Goal: Task Accomplishment & Management: Use online tool/utility

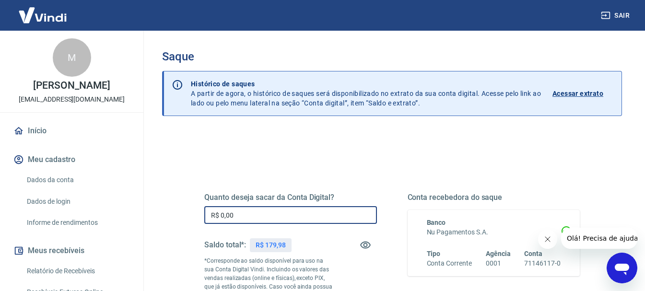
click at [288, 220] on input "R$ 0,00" at bounding box center [290, 215] width 173 height 18
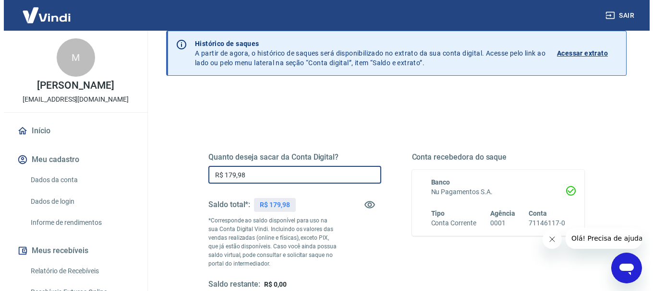
scroll to position [96, 0]
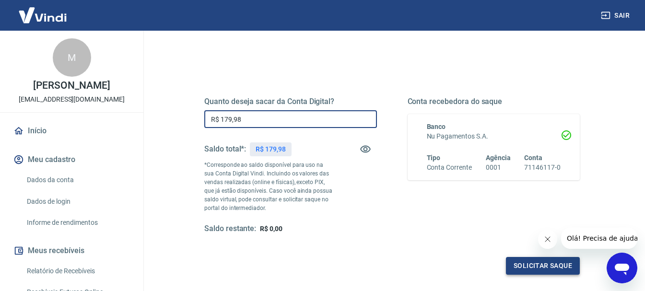
type input "R$ 179,98"
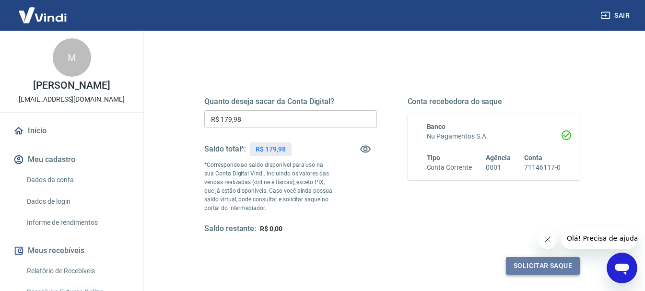
click at [517, 266] on button "Solicitar saque" at bounding box center [543, 266] width 74 height 18
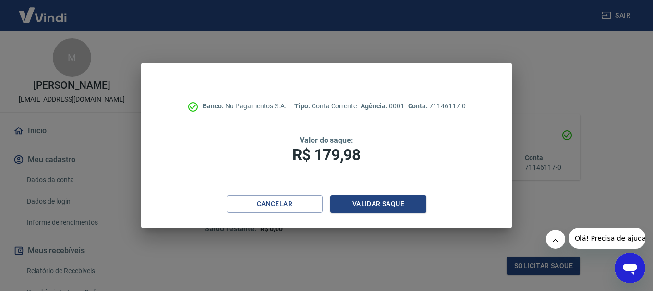
click at [408, 214] on div "Cancelar Validar saque" at bounding box center [326, 211] width 370 height 33
click at [403, 204] on button "Validar saque" at bounding box center [378, 204] width 96 height 18
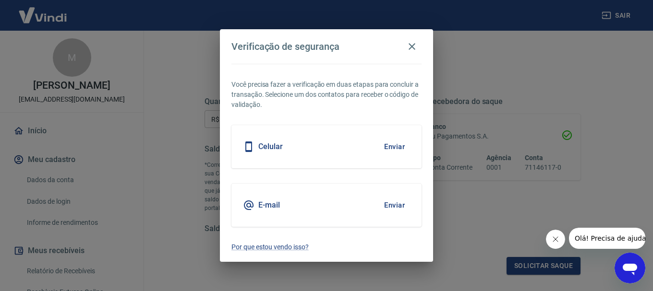
click at [391, 207] on button "Enviar" at bounding box center [394, 205] width 31 height 20
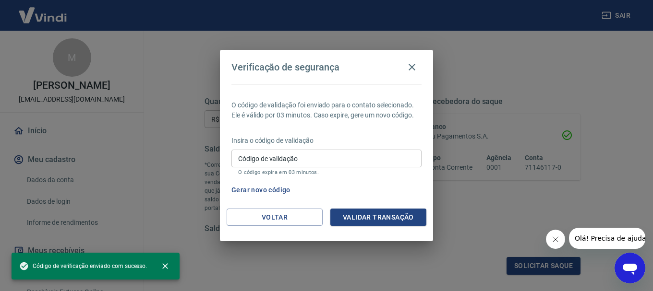
click at [285, 151] on div "Código de validação Código de validação O código expira em 03 minutos." at bounding box center [326, 163] width 190 height 26
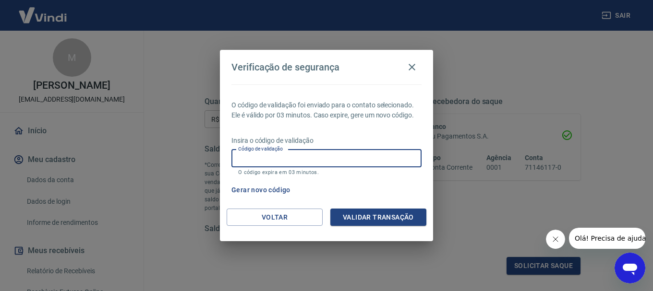
paste input "788019"
type input "788019"
click at [378, 222] on button "Validar transação" at bounding box center [378, 218] width 96 height 18
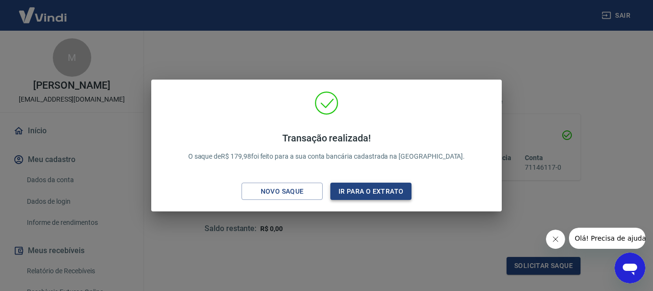
drag, startPoint x: 306, startPoint y: 190, endPoint x: 354, endPoint y: 186, distance: 48.1
click at [350, 183] on div "Novo saque Ir para o extrato" at bounding box center [326, 192] width 170 height 18
click at [354, 186] on button "Ir para o extrato" at bounding box center [370, 192] width 81 height 18
